Goal: Transaction & Acquisition: Purchase product/service

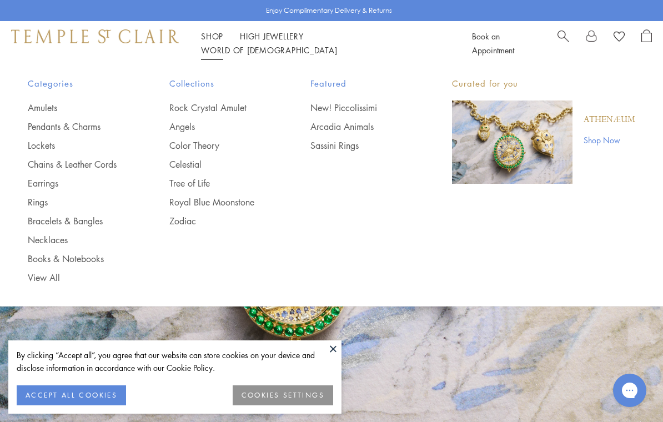
click at [42, 180] on link "Earrings" at bounding box center [76, 183] width 97 height 12
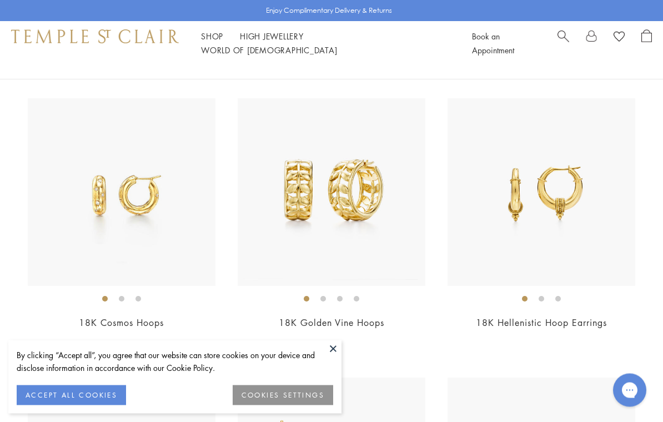
scroll to position [2959, 0]
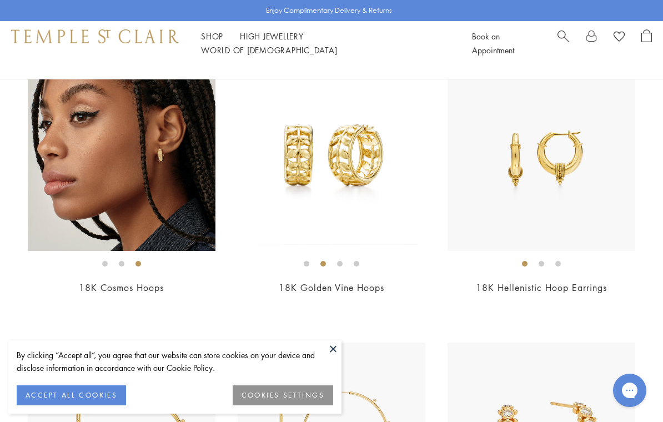
click at [289, 187] on img at bounding box center [332, 157] width 188 height 188
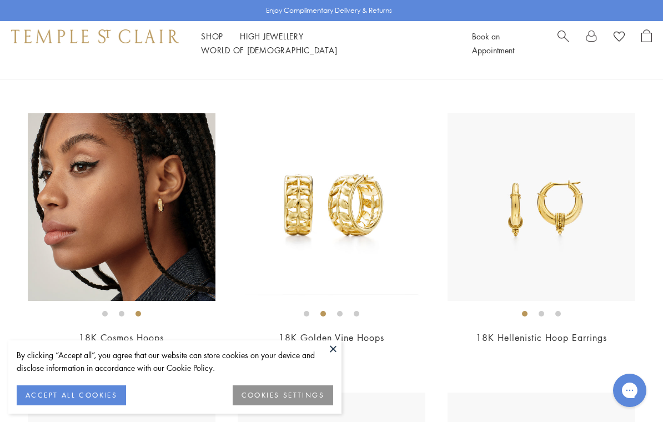
click at [595, 172] on img at bounding box center [542, 207] width 188 height 188
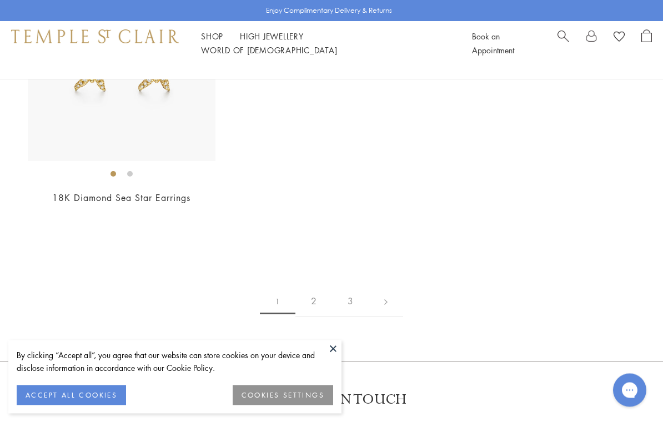
scroll to position [5140, 0]
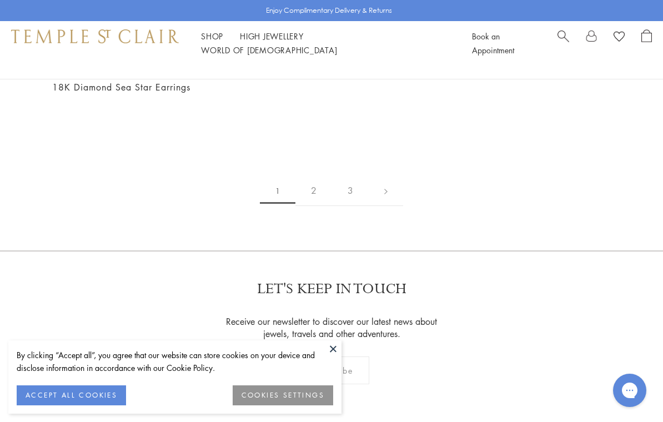
click at [322, 175] on link "2" at bounding box center [313, 190] width 37 height 31
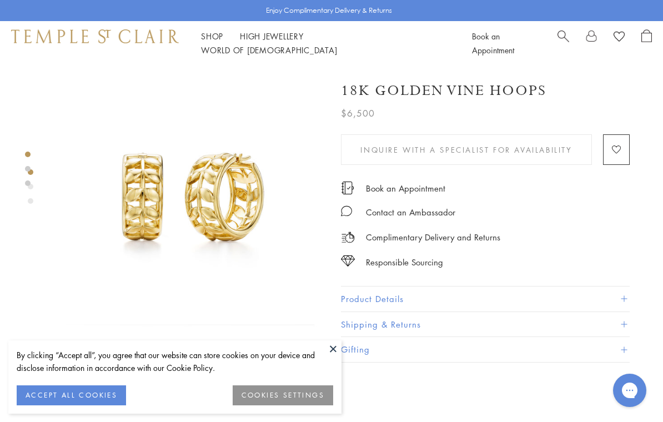
scroll to position [0, 2]
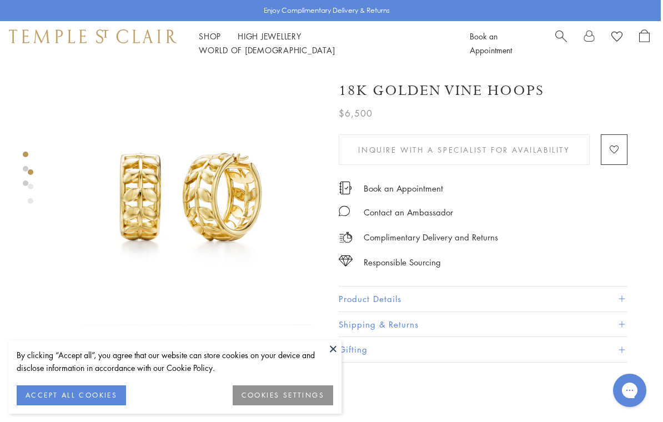
click at [27, 167] on link at bounding box center [26, 169] width 6 height 6
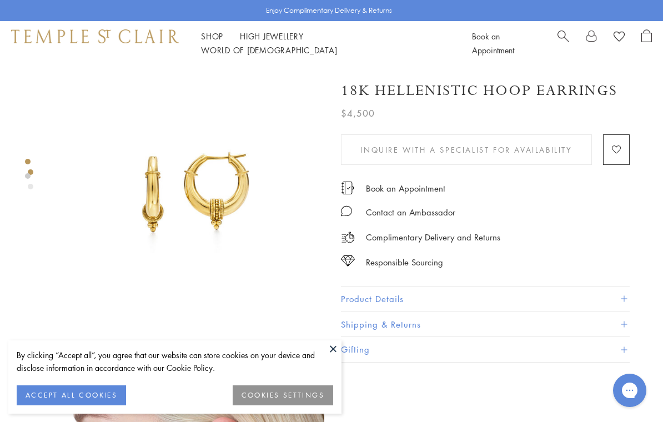
scroll to position [9, 0]
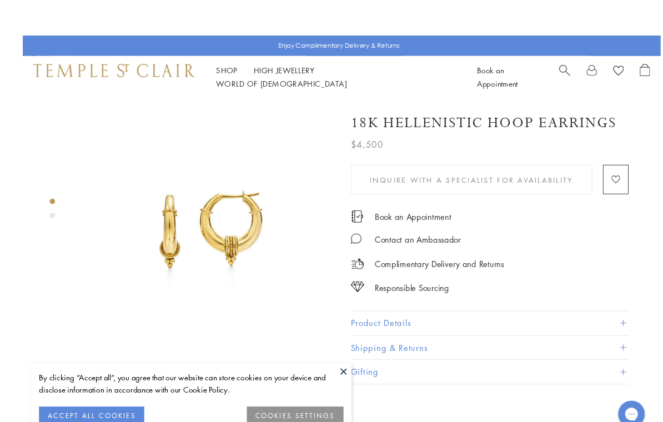
scroll to position [11, 2]
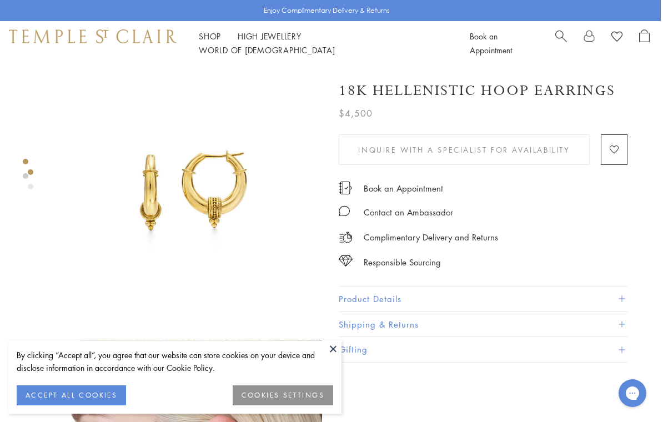
click at [190, 210] on img at bounding box center [187, 188] width 269 height 269
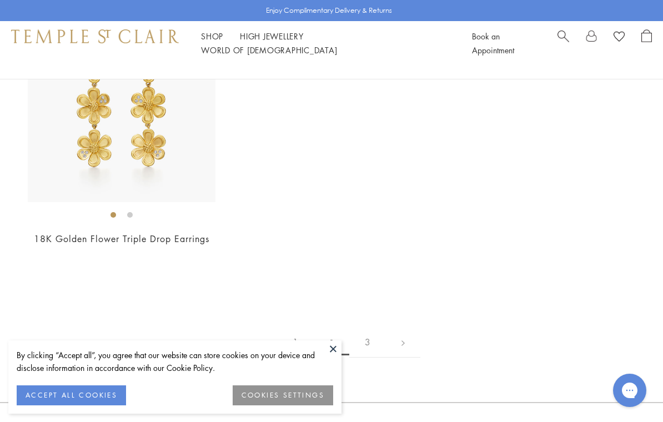
scroll to position [4810, 0]
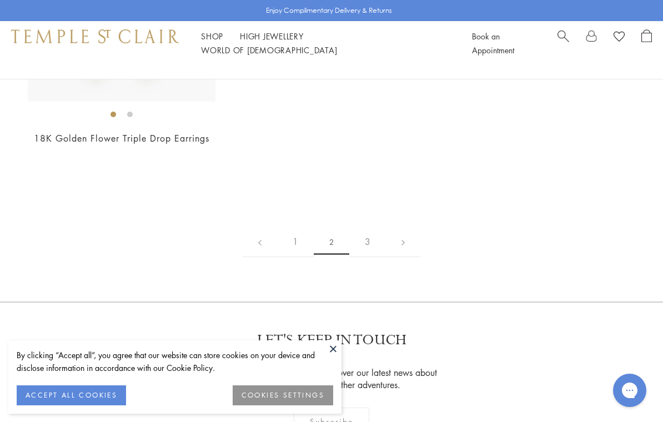
click at [369, 242] on link "3" at bounding box center [367, 242] width 37 height 31
